Goal: Information Seeking & Learning: Learn about a topic

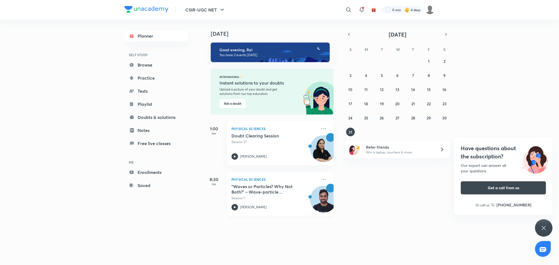
click at [253, 184] on h5 ""Waves or Particles? Why Not Both!" – Wave-particle duality and experiments" at bounding box center [266, 189] width 68 height 11
click at [447, 34] on icon "button" at bounding box center [446, 34] width 1 height 2
click at [365, 57] on button "1" at bounding box center [366, 61] width 9 height 9
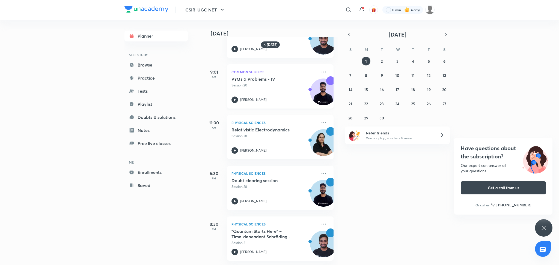
scroll to position [35, 0]
click at [446, 37] on button "button" at bounding box center [446, 35] width 8 height 8
click at [345, 34] on button "button" at bounding box center [349, 35] width 8 height 8
click at [350, 31] on button "button" at bounding box center [349, 35] width 8 height 8
click at [449, 32] on button "button" at bounding box center [446, 35] width 8 height 8
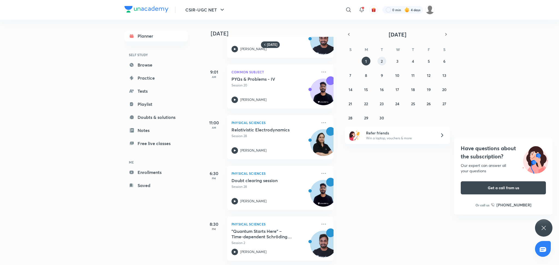
click at [381, 64] on button "2" at bounding box center [382, 61] width 9 height 9
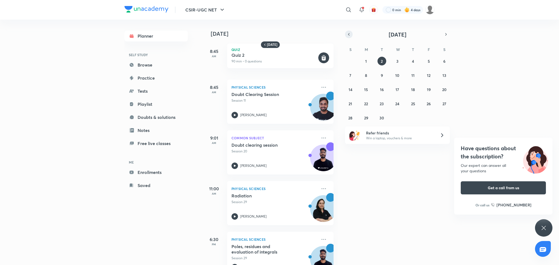
click at [348, 33] on icon "button" at bounding box center [349, 34] width 4 height 5
click at [306, 140] on p "Common Subject" at bounding box center [275, 138] width 86 height 7
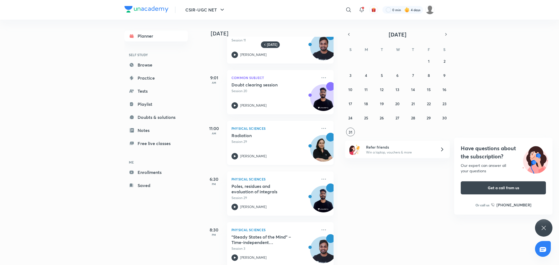
scroll to position [71, 0]
